Goal: Complete application form: Complete application form

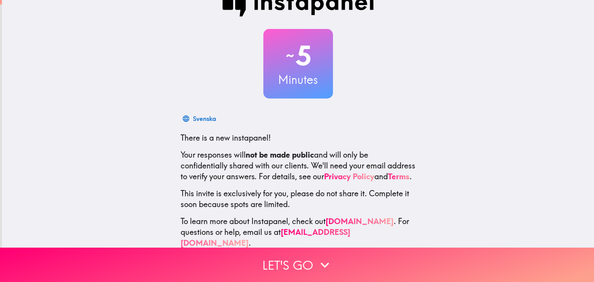
scroll to position [39, 0]
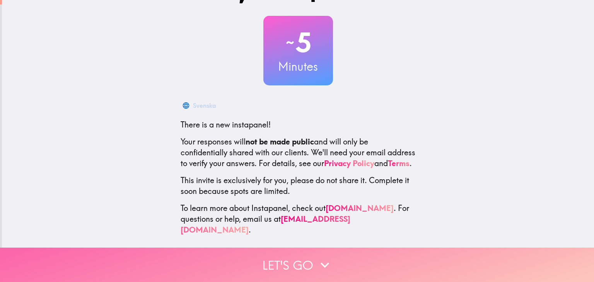
click at [277, 269] on button "Let's go" at bounding box center [297, 265] width 594 height 34
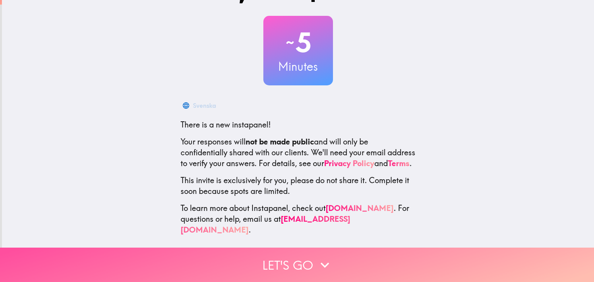
scroll to position [0, 0]
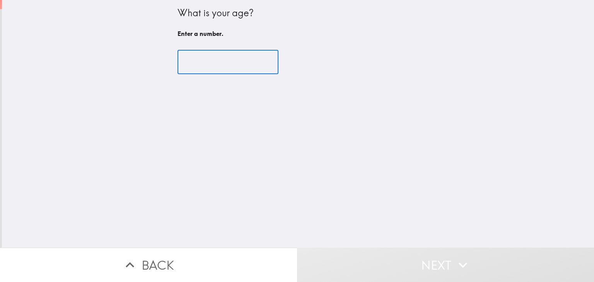
click at [215, 67] on input "number" at bounding box center [227, 62] width 101 height 24
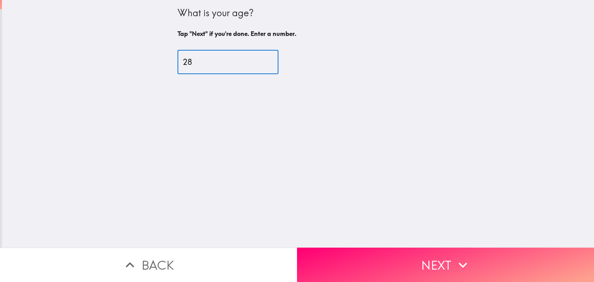
click at [261, 60] on input "28" at bounding box center [227, 62] width 101 height 24
click at [261, 60] on input "29" at bounding box center [227, 62] width 101 height 24
type input "30"
click at [261, 60] on input "30" at bounding box center [227, 62] width 101 height 24
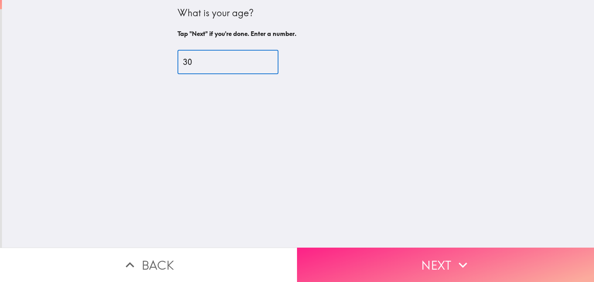
click at [369, 251] on button "Next" at bounding box center [445, 265] width 297 height 34
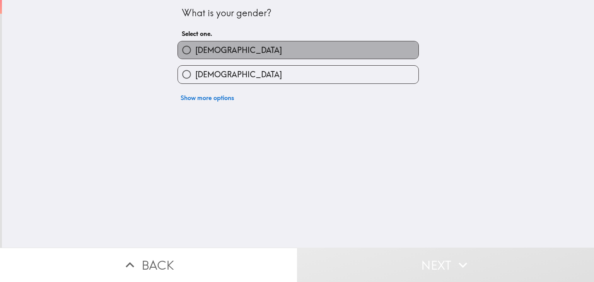
click at [230, 52] on label "[DEMOGRAPHIC_DATA]" at bounding box center [298, 49] width 240 height 17
click at [195, 52] on input "[DEMOGRAPHIC_DATA]" at bounding box center [186, 49] width 17 height 17
radio input "true"
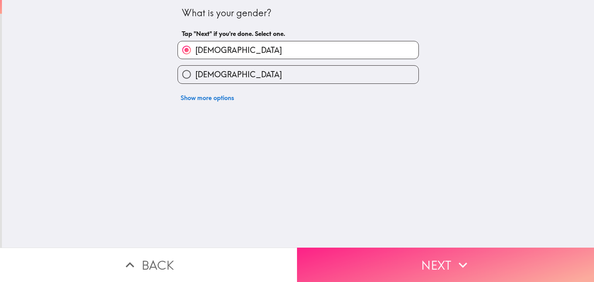
click at [365, 263] on button "Next" at bounding box center [445, 265] width 297 height 34
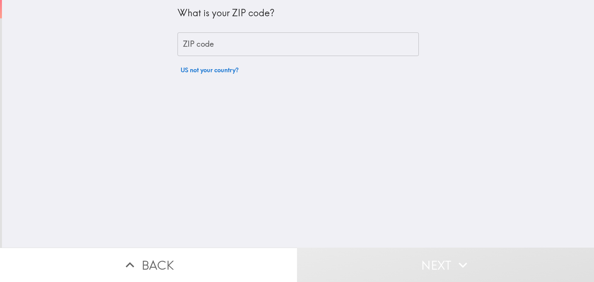
click at [210, 44] on input "ZIP code" at bounding box center [297, 44] width 241 height 24
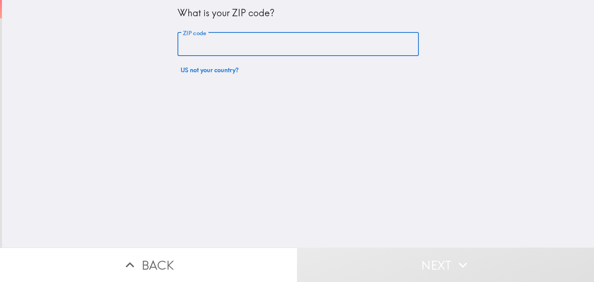
type input "60605"
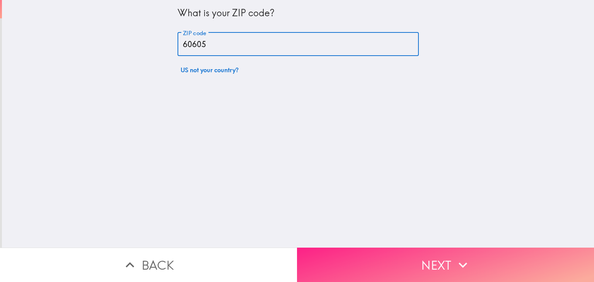
click at [374, 249] on button "Next" at bounding box center [445, 265] width 297 height 34
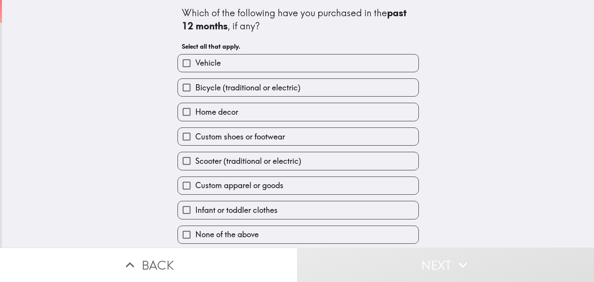
click at [213, 65] on span "Vehicle" at bounding box center [208, 63] width 26 height 11
click at [195, 65] on input "Vehicle" at bounding box center [186, 62] width 17 height 17
checkbox input "true"
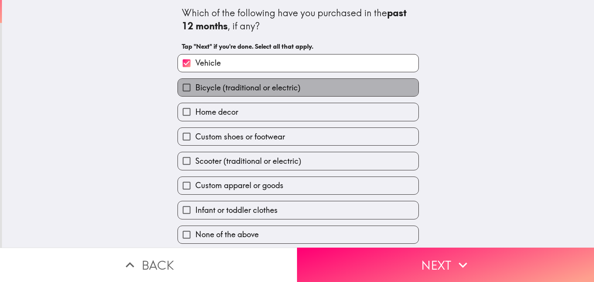
click at [215, 92] on span "Bicycle (traditional or electric)" at bounding box center [247, 87] width 105 height 11
click at [195, 92] on input "Bicycle (traditional or electric)" at bounding box center [186, 87] width 17 height 17
checkbox input "true"
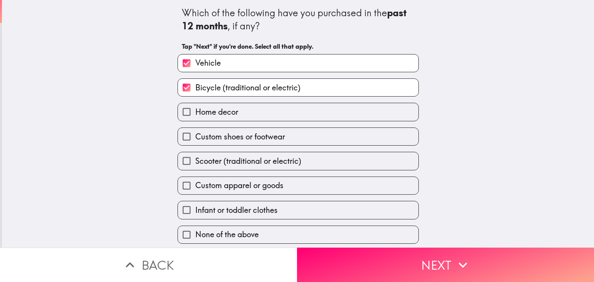
scroll to position [1, 0]
click at [210, 206] on span "Infant or toddler clothes" at bounding box center [236, 210] width 82 height 11
click at [195, 206] on input "Infant or toddler clothes" at bounding box center [186, 209] width 17 height 17
checkbox input "true"
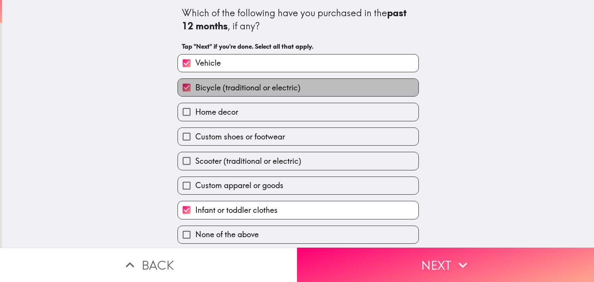
click at [209, 82] on span "Bicycle (traditional or electric)" at bounding box center [247, 87] width 105 height 11
click at [195, 81] on input "Bicycle (traditional or electric)" at bounding box center [186, 87] width 17 height 17
checkbox input "false"
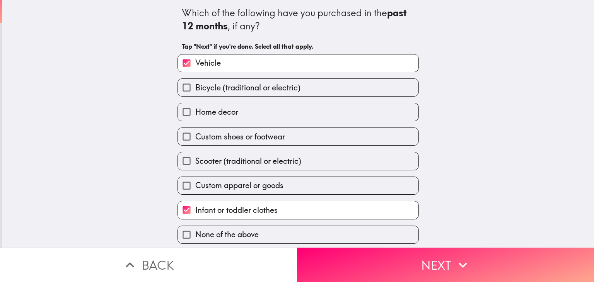
click at [209, 61] on span "Vehicle" at bounding box center [208, 63] width 26 height 11
click at [195, 61] on input "Vehicle" at bounding box center [186, 62] width 17 height 17
checkbox input "false"
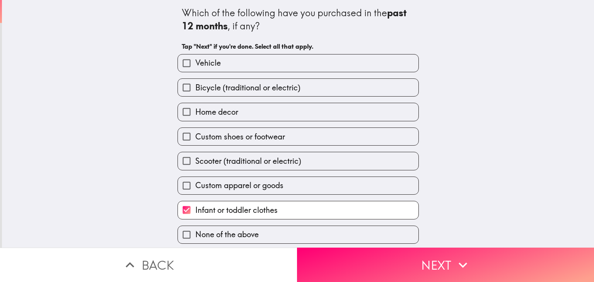
click at [235, 118] on label "Home decor" at bounding box center [298, 111] width 240 height 17
click at [195, 118] on input "Home decor" at bounding box center [186, 111] width 17 height 17
checkbox input "true"
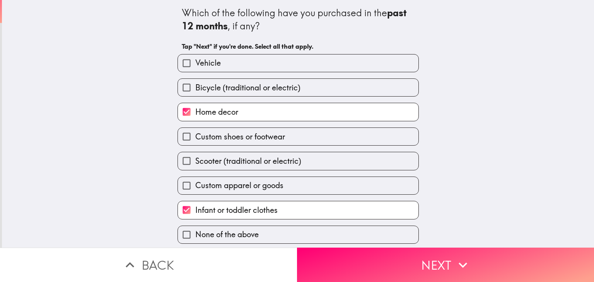
click at [258, 141] on label "Custom shoes or footwear" at bounding box center [298, 136] width 240 height 17
click at [195, 141] on input "Custom shoes or footwear" at bounding box center [186, 136] width 17 height 17
checkbox input "true"
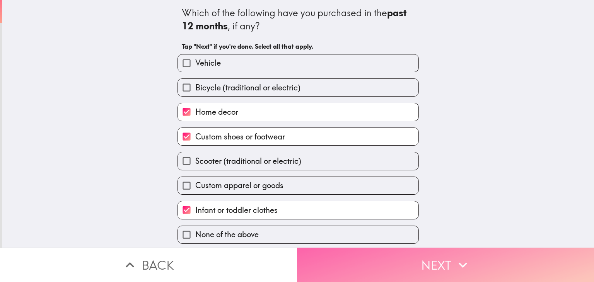
click at [361, 256] on button "Next" at bounding box center [445, 265] width 297 height 34
